Goal: Use online tool/utility

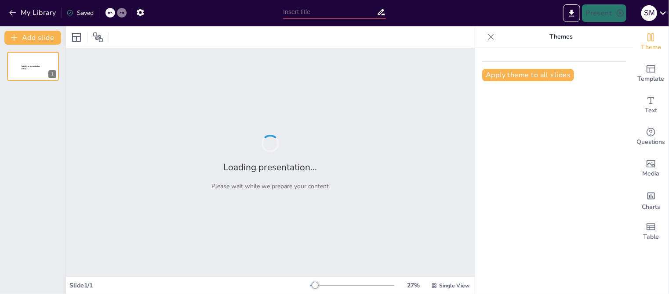
type input "Smart Energy Meter Load Forecasting"
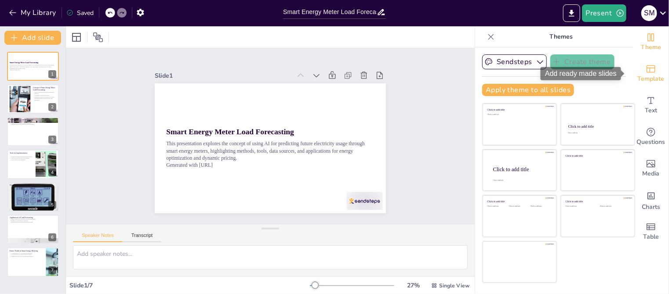
click at [642, 76] on span "Template" at bounding box center [651, 79] width 27 height 10
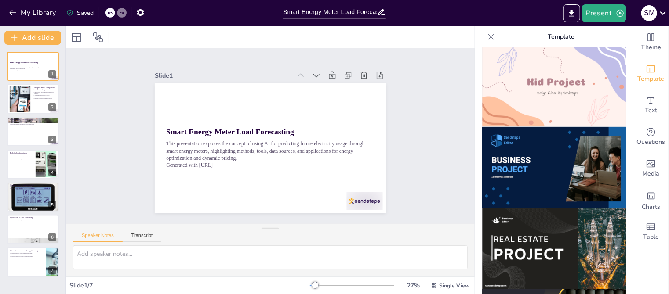
scroll to position [648, 0]
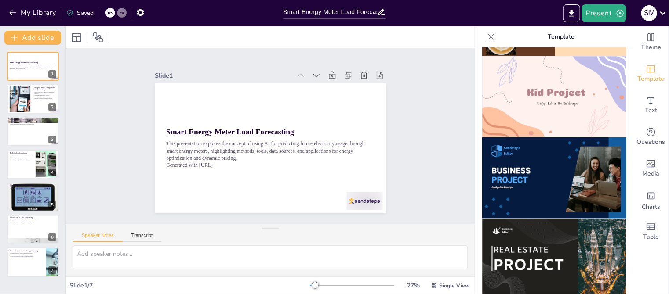
click at [576, 162] on img at bounding box center [554, 178] width 144 height 81
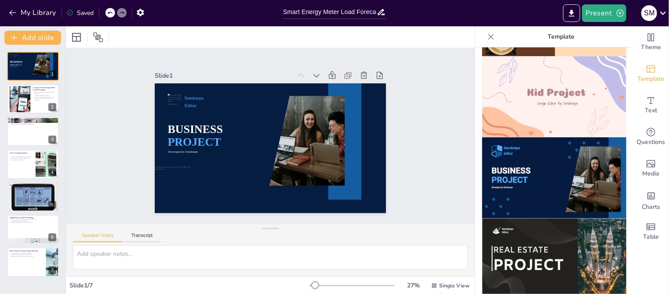
click at [109, 15] on div at bounding box center [110, 13] width 10 height 10
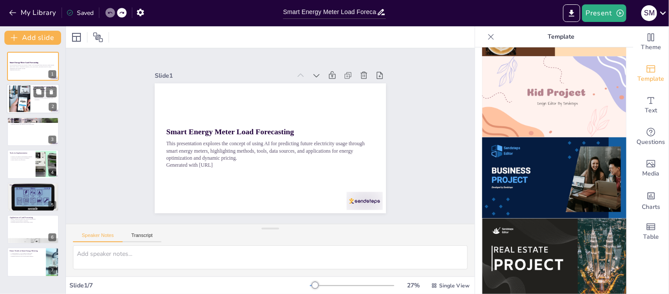
click at [17, 96] on div at bounding box center [19, 99] width 60 height 27
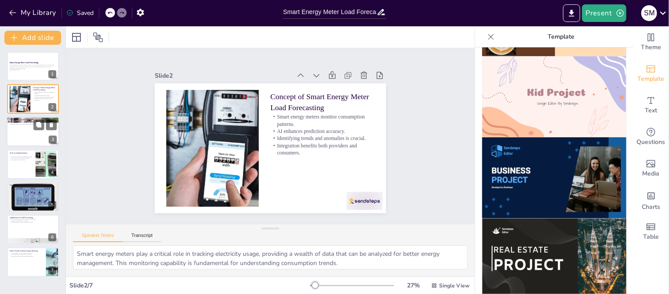
click at [27, 132] on div at bounding box center [33, 132] width 53 height 30
type textarea "Linear Regression is favored for its simplicity and ease of interpretation. It …"
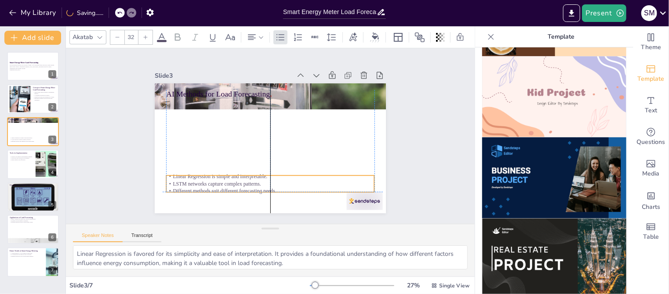
drag, startPoint x: 200, startPoint y: 109, endPoint x: 196, endPoint y: 185, distance: 75.2
click at [196, 185] on p "Different methods suit different forecasting needs." at bounding box center [243, 184] width 184 height 110
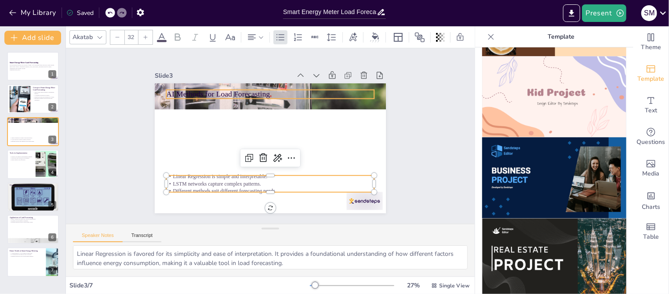
type input "48"
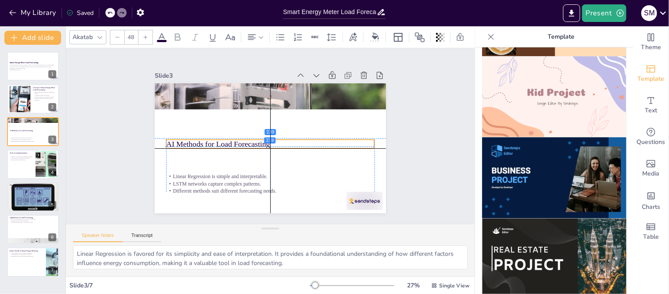
drag, startPoint x: 218, startPoint y: 92, endPoint x: 218, endPoint y: 142, distance: 49.7
click at [218, 142] on p "AI Methods for Load Forecasting" at bounding box center [264, 142] width 147 height 162
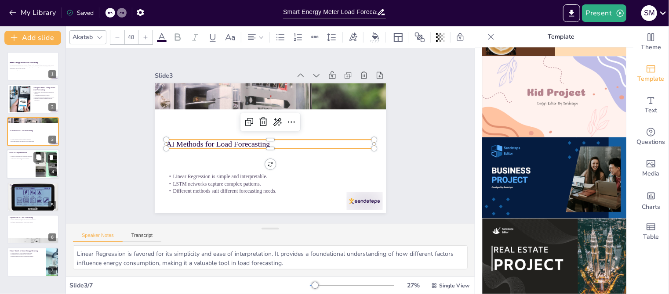
click at [19, 162] on div at bounding box center [33, 164] width 53 height 30
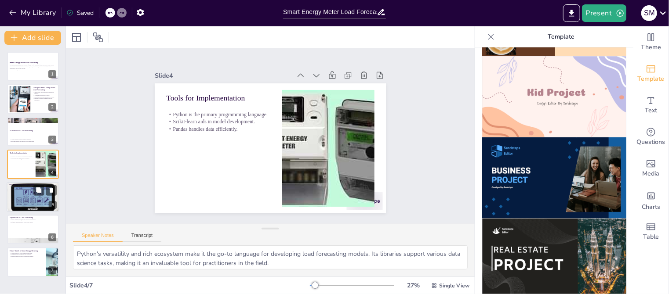
click at [33, 196] on div at bounding box center [33, 197] width 53 height 36
type textarea "Public datasets are essential for building robust forecasting models. They allo…"
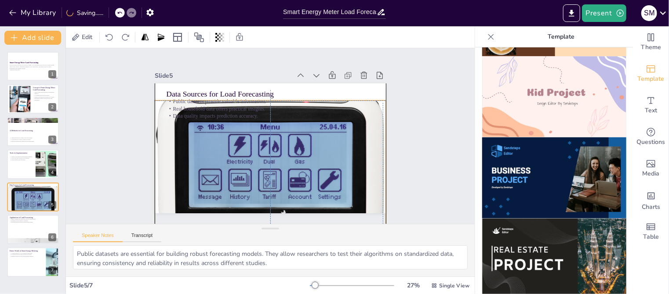
drag, startPoint x: 180, startPoint y: 184, endPoint x: 179, endPoint y: 203, distance: 18.9
click at [179, 203] on div at bounding box center [252, 160] width 279 height 263
